Goal: Task Accomplishment & Management: Use online tool/utility

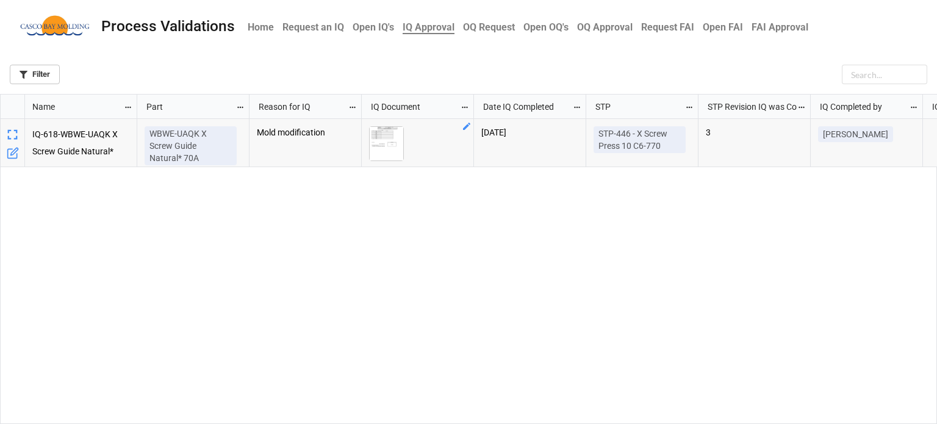
scroll to position [323, 929]
click at [389, 142] on img "grid" at bounding box center [387, 144] width 34 height 34
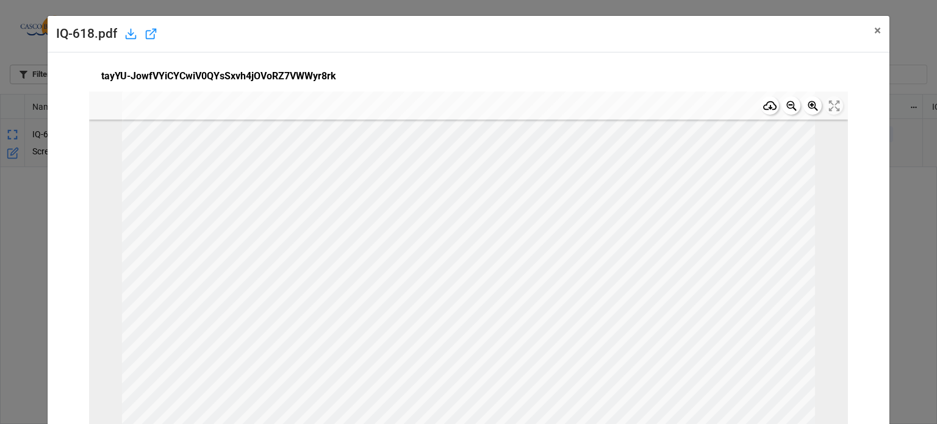
scroll to position [0, 0]
click at [874, 32] on span "×" at bounding box center [877, 30] width 7 height 15
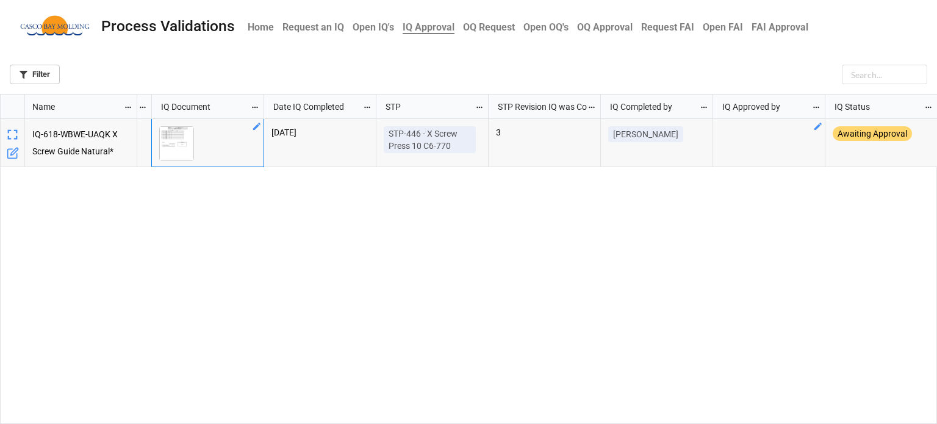
click at [729, 148] on div "grid" at bounding box center [769, 143] width 112 height 48
click at [817, 126] on icon "grid" at bounding box center [817, 126] width 7 height 7
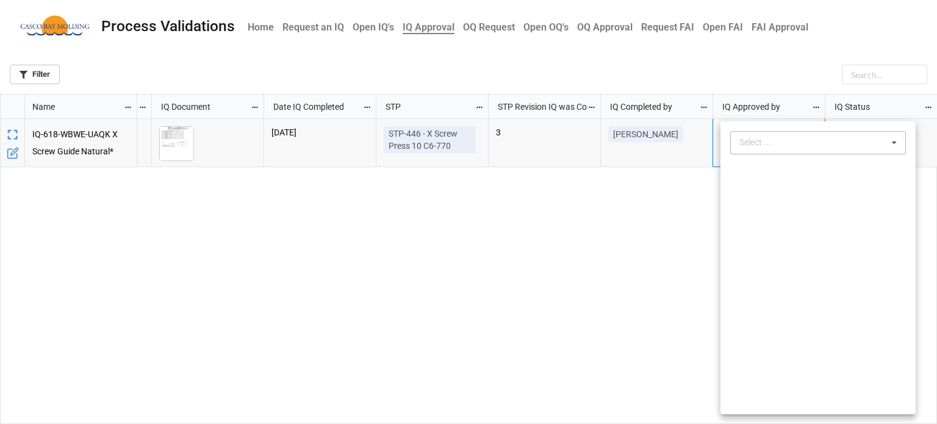
drag, startPoint x: 759, startPoint y: 139, endPoint x: 770, endPoint y: 175, distance: 37.6
click at [759, 141] on div "Select ..." at bounding box center [762, 142] width 52 height 14
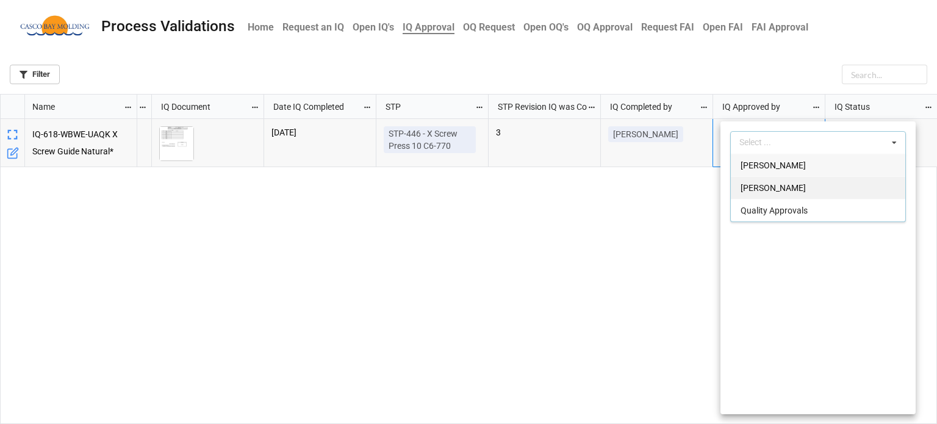
click at [751, 183] on span "[PERSON_NAME]" at bounding box center [772, 188] width 65 height 10
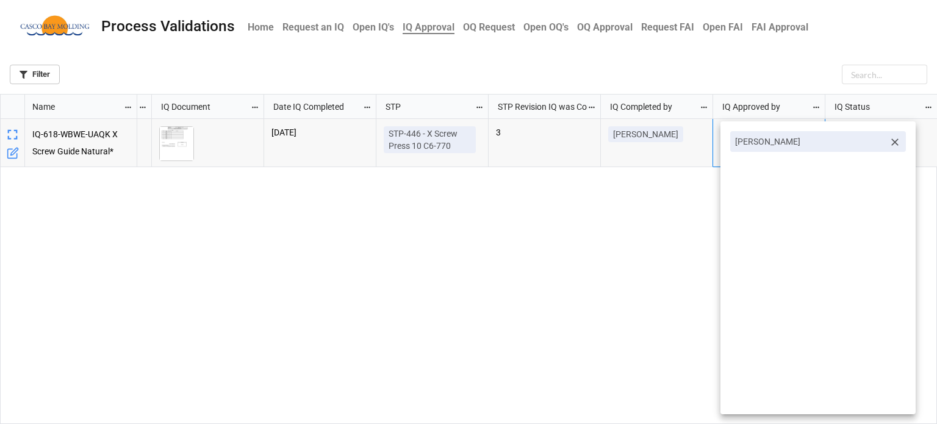
click at [609, 203] on div at bounding box center [468, 212] width 937 height 424
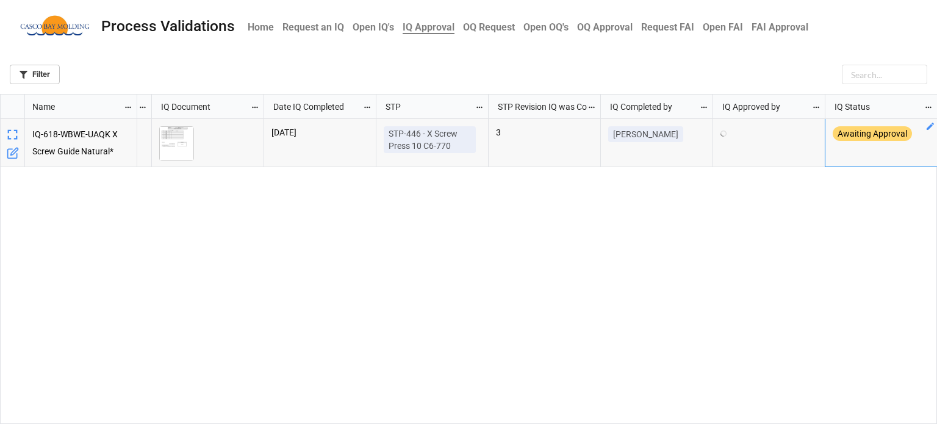
click at [931, 128] on icon "grid" at bounding box center [930, 126] width 10 height 10
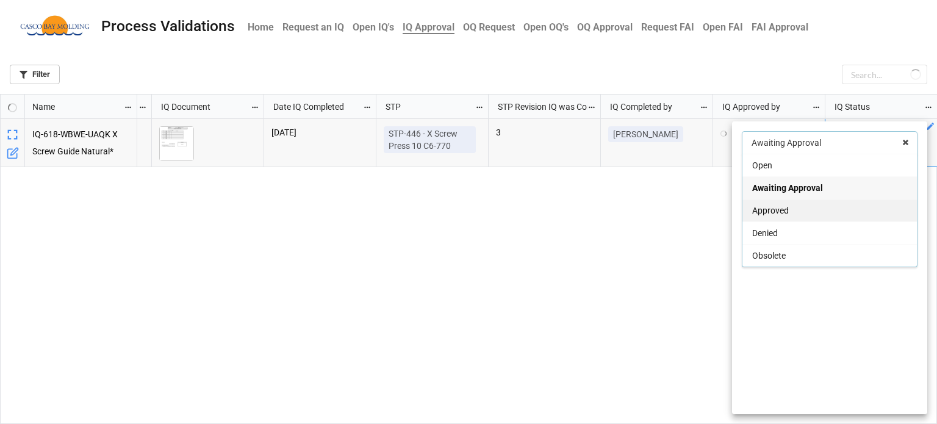
click at [800, 207] on div "Approved" at bounding box center [829, 210] width 174 height 23
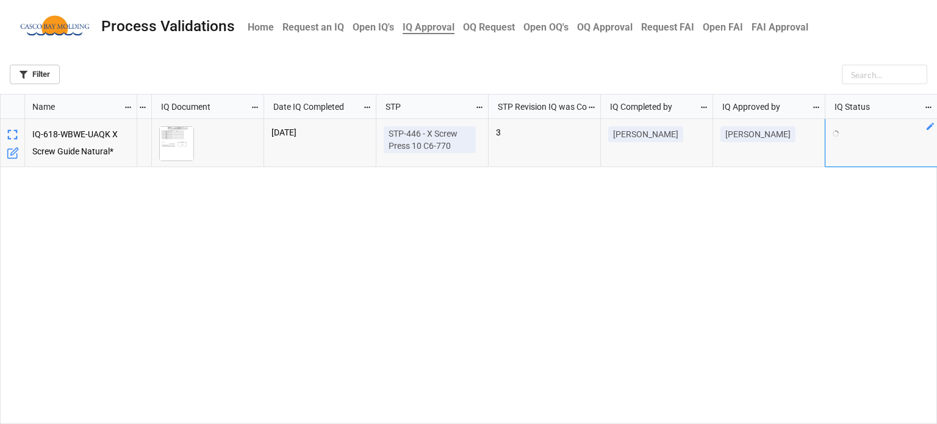
click at [686, 229] on div "Mold modification [DATE] STP-446 - X Screw Press 10 C6-770 3 [PERSON_NAME] [PER…" at bounding box center [537, 272] width 800 height 306
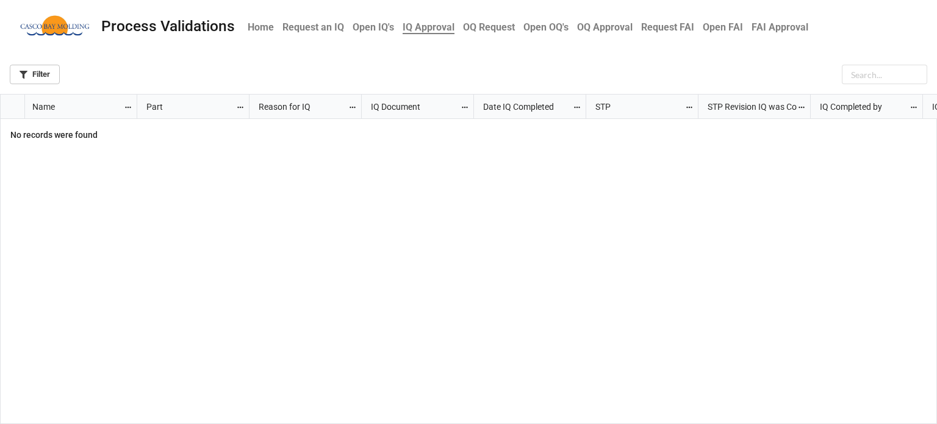
scroll to position [323, 929]
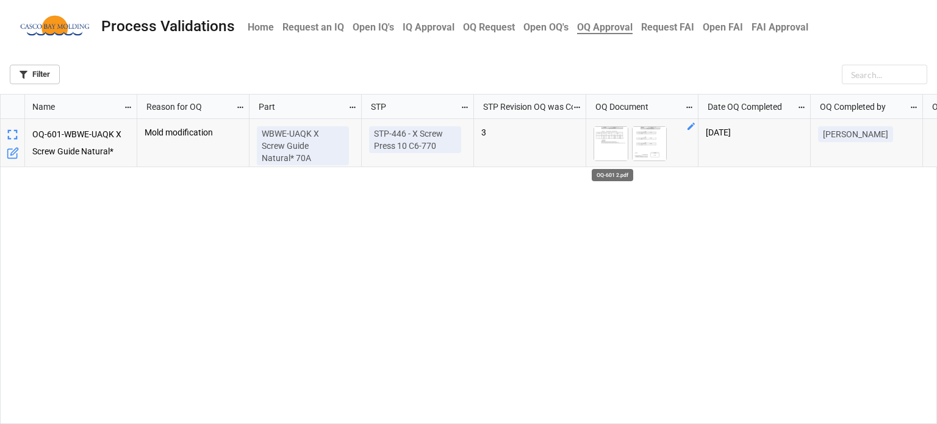
scroll to position [323, 929]
click at [610, 146] on img "grid" at bounding box center [611, 144] width 34 height 34
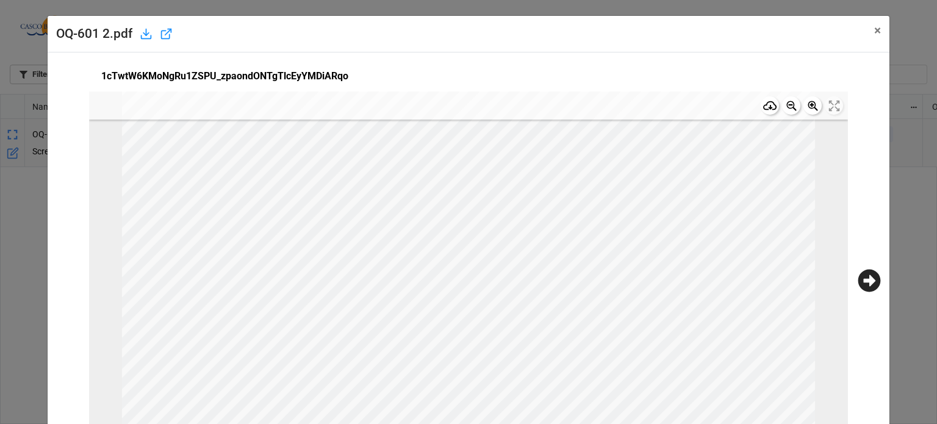
scroll to position [0, 0]
click at [861, 281] on icon at bounding box center [868, 280] width 23 height 23
click at [874, 34] on span "×" at bounding box center [877, 30] width 7 height 15
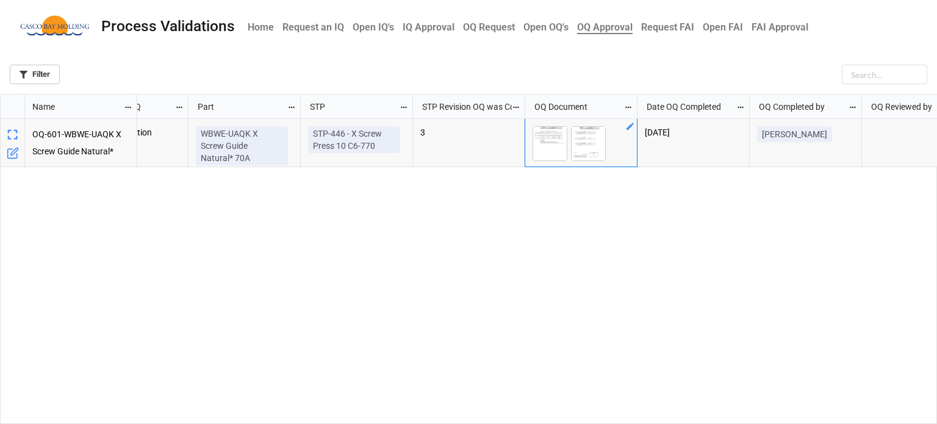
scroll to position [0, 159]
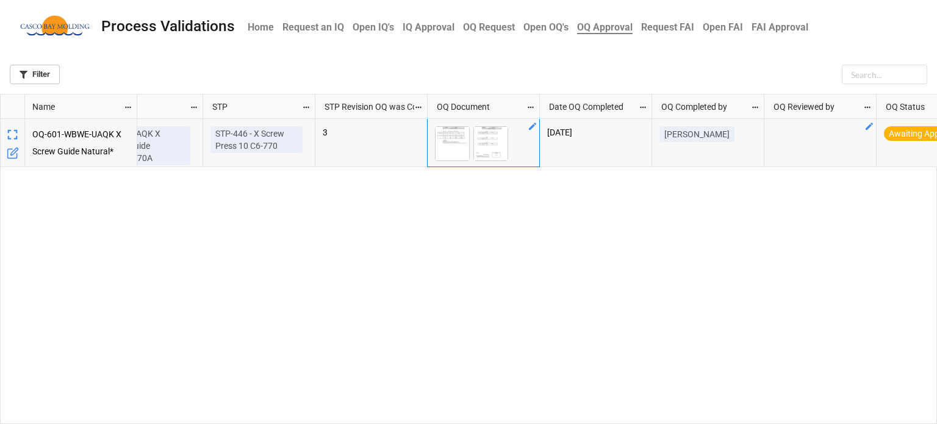
click at [806, 145] on div "grid" at bounding box center [820, 143] width 112 height 48
click at [868, 128] on icon "grid" at bounding box center [868, 126] width 7 height 7
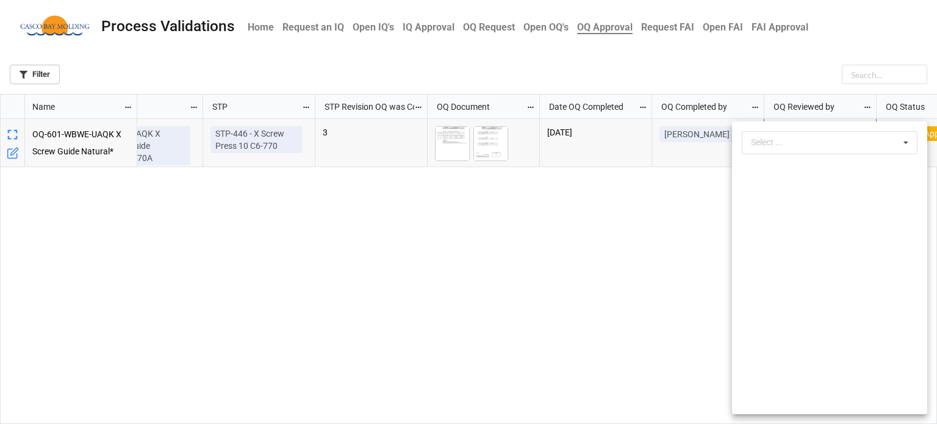
click at [839, 123] on div "Select ... No results found." at bounding box center [829, 267] width 195 height 293
click at [838, 139] on div "Select ... No results found." at bounding box center [830, 142] width 176 height 23
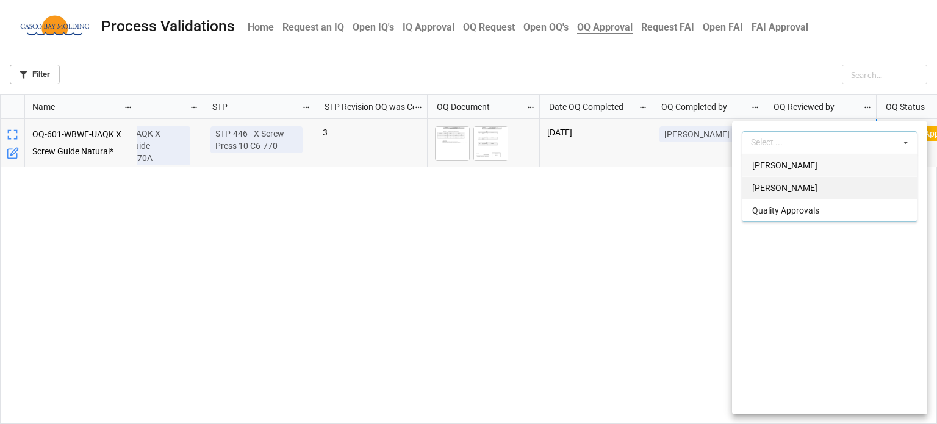
click at [788, 195] on div "[PERSON_NAME]" at bounding box center [829, 187] width 174 height 23
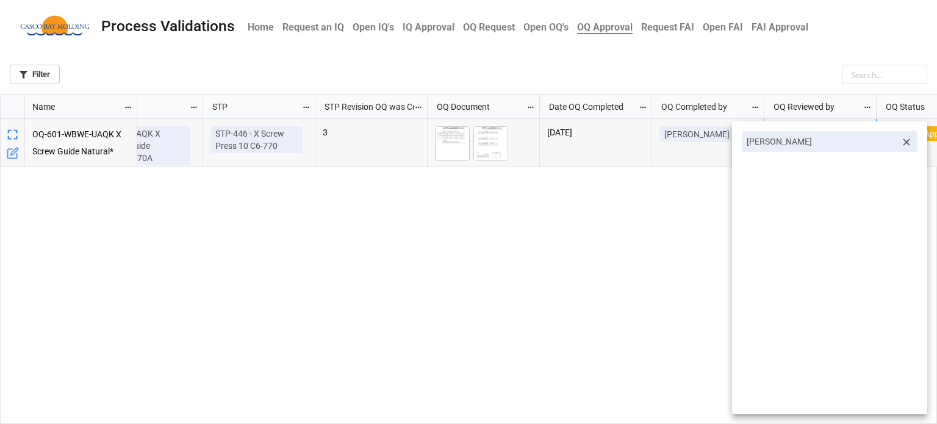
click at [685, 206] on div at bounding box center [468, 212] width 937 height 424
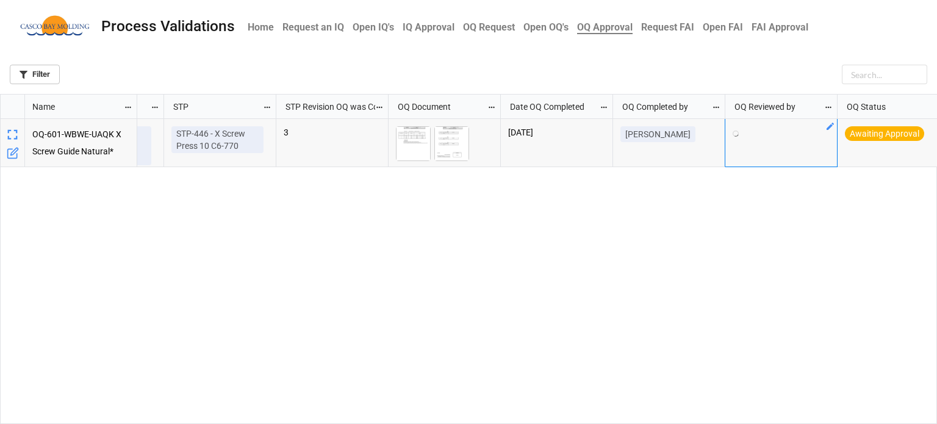
scroll to position [0, 210]
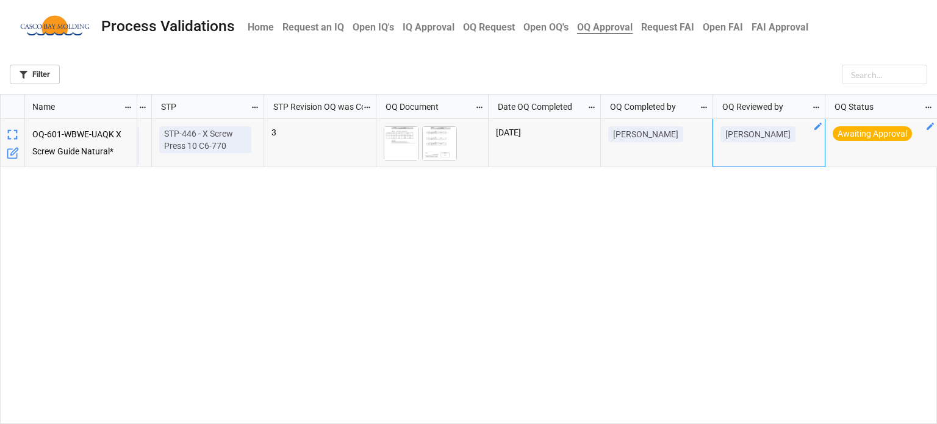
click at [929, 127] on icon "grid" at bounding box center [929, 126] width 7 height 7
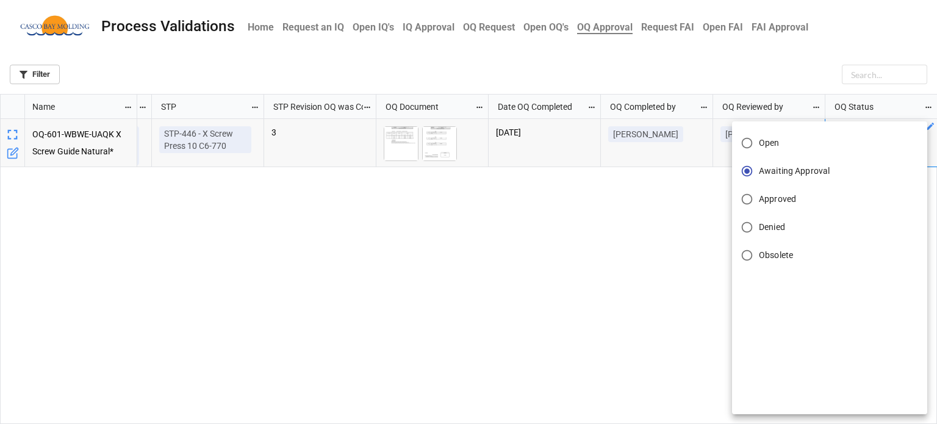
click at [794, 195] on span "Approved" at bounding box center [777, 199] width 37 height 13
click at [759, 195] on input "Approved" at bounding box center [747, 199] width 24 height 24
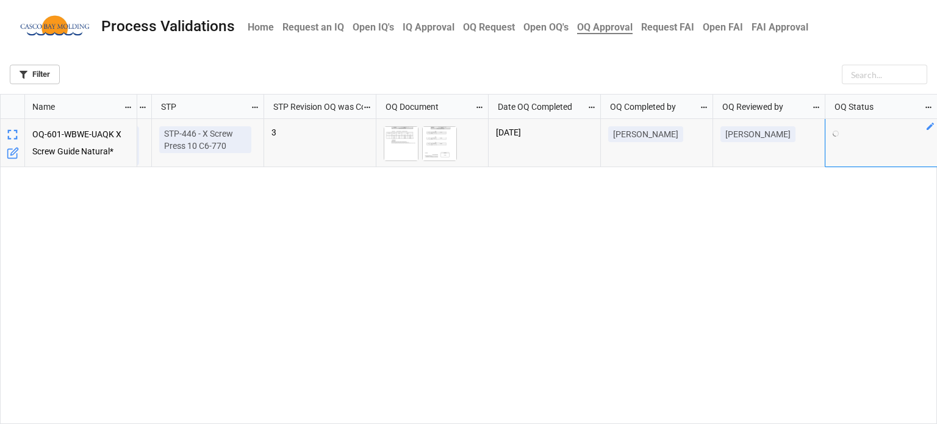
click at [710, 229] on div "WBWE-UAQK X Screw Guide Natural* 70A STP-446 - X Screw Press 10 C6-770 3 10/13/…" at bounding box center [537, 272] width 800 height 306
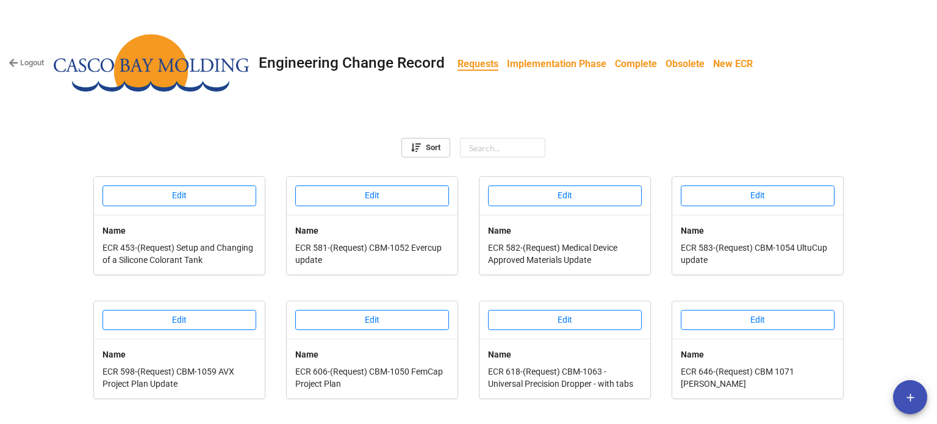
scroll to position [354, 0]
